Goal: Task Accomplishment & Management: Manage account settings

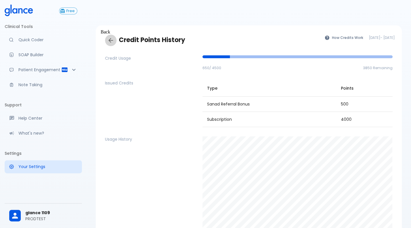
click at [111, 42] on icon "Back" at bounding box center [110, 40] width 7 height 7
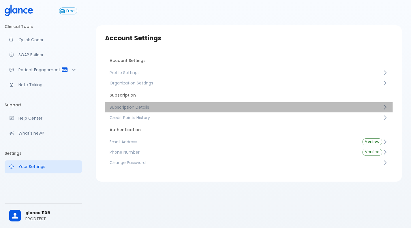
click at [180, 109] on span "Subscription Details" at bounding box center [246, 107] width 273 height 6
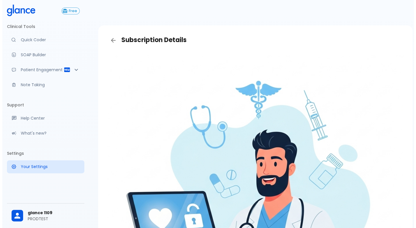
scroll to position [64, 0]
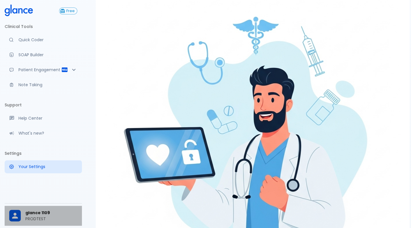
click at [20, 216] on div at bounding box center [15, 216] width 12 height 12
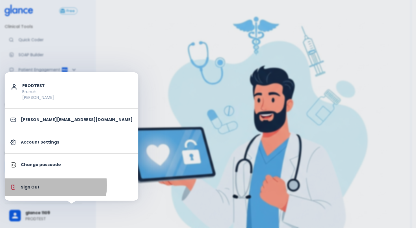
click at [38, 185] on p "Sign Out" at bounding box center [77, 187] width 112 height 6
